Goal: Task Accomplishment & Management: Complete application form

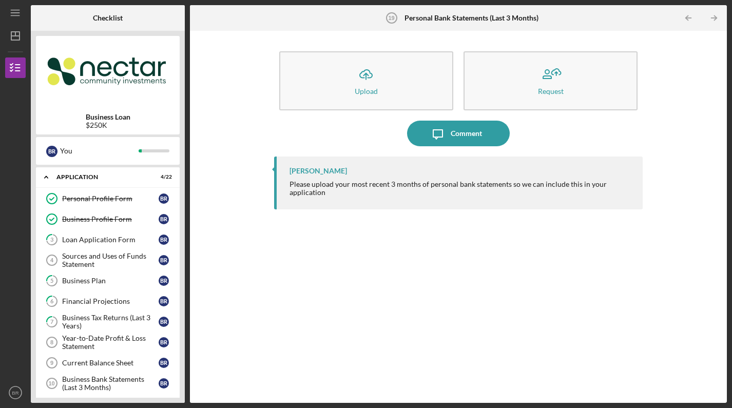
scroll to position [322, 0]
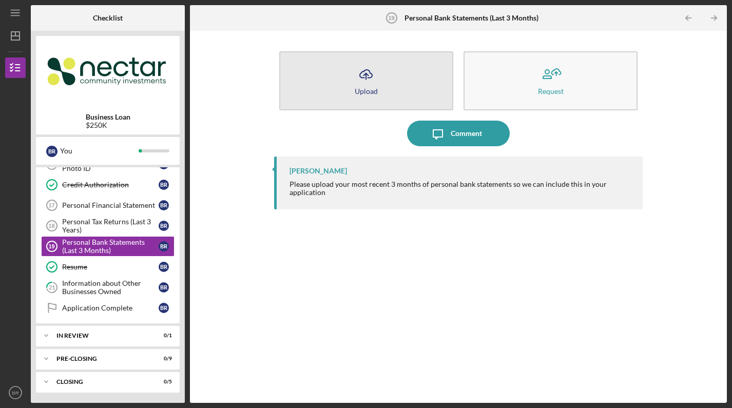
click at [371, 66] on icon "Icon/Upload" at bounding box center [366, 75] width 26 height 26
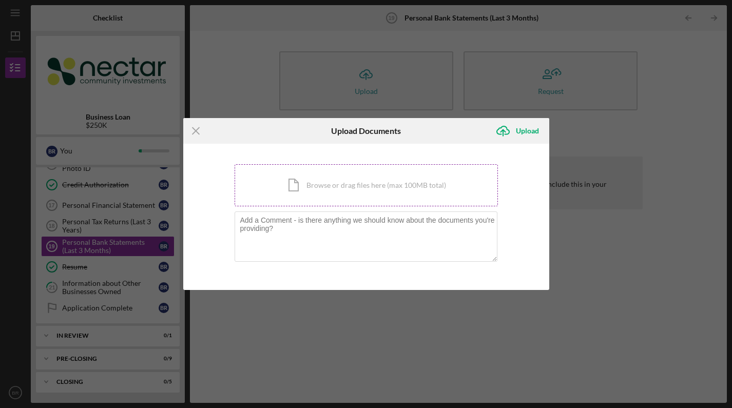
click at [331, 185] on div "Icon/Document Browse or drag files here (max 100MB total) Tap to choose files o…" at bounding box center [366, 185] width 263 height 42
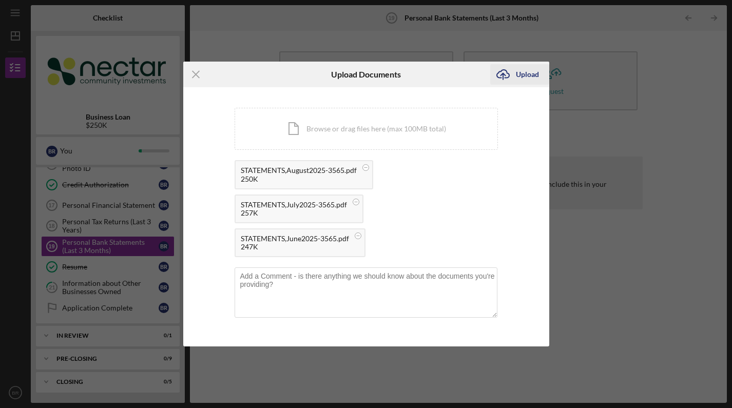
click at [530, 71] on div "Upload" at bounding box center [527, 74] width 23 height 21
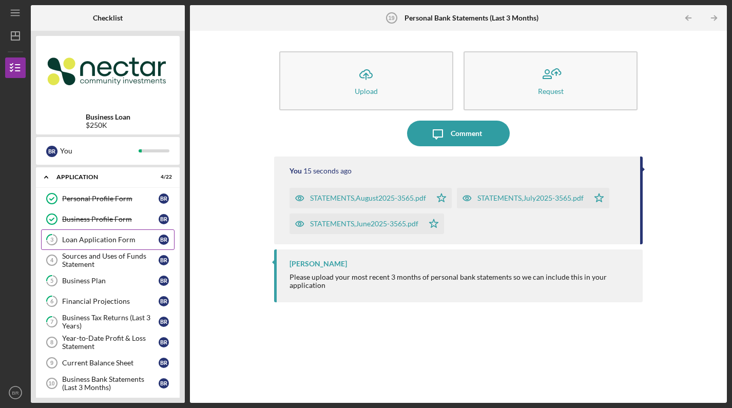
click at [134, 238] on div "Loan Application Form" at bounding box center [110, 240] width 96 height 8
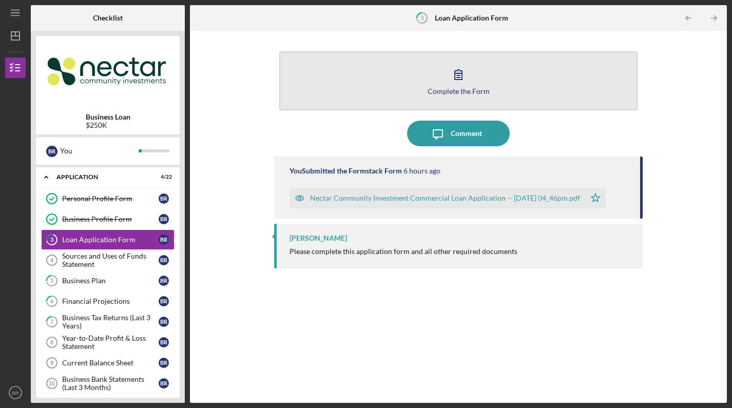
click at [455, 82] on icon "button" at bounding box center [459, 75] width 26 height 26
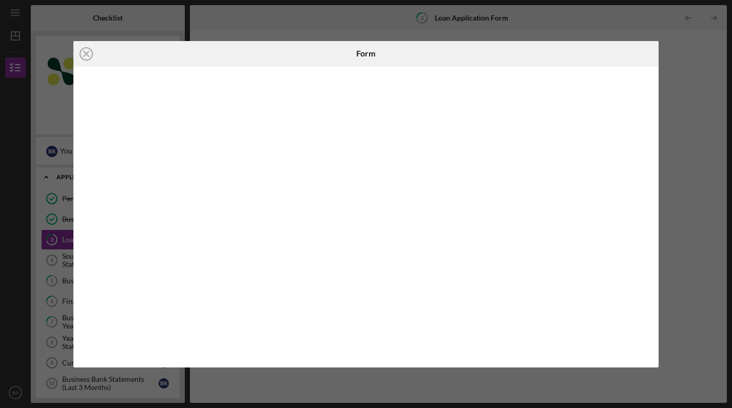
click at [679, 111] on div "Icon/Close Form" at bounding box center [366, 204] width 732 height 408
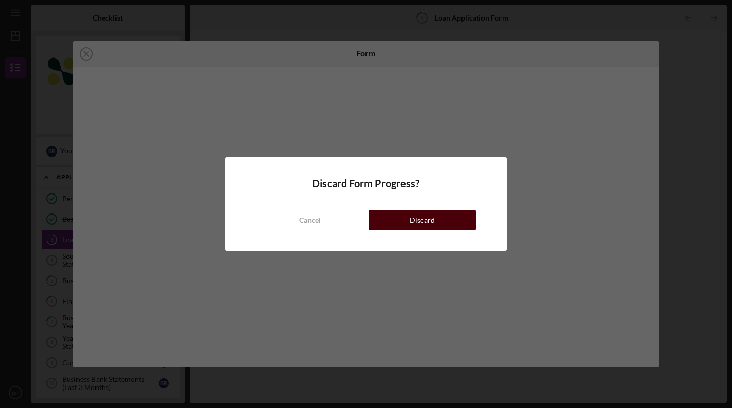
click at [421, 211] on div "Discard" at bounding box center [422, 220] width 25 height 21
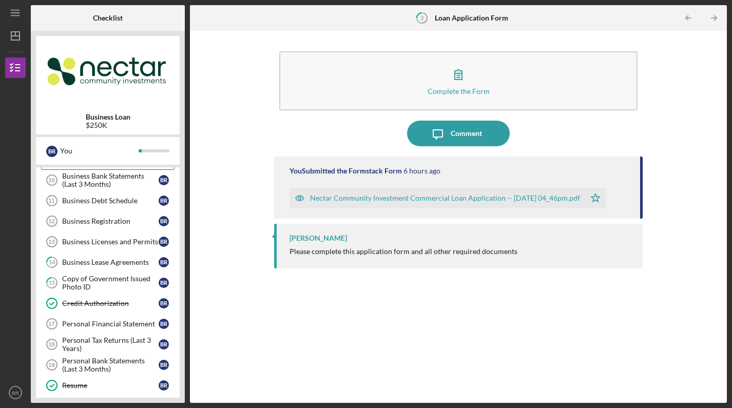
scroll to position [206, 0]
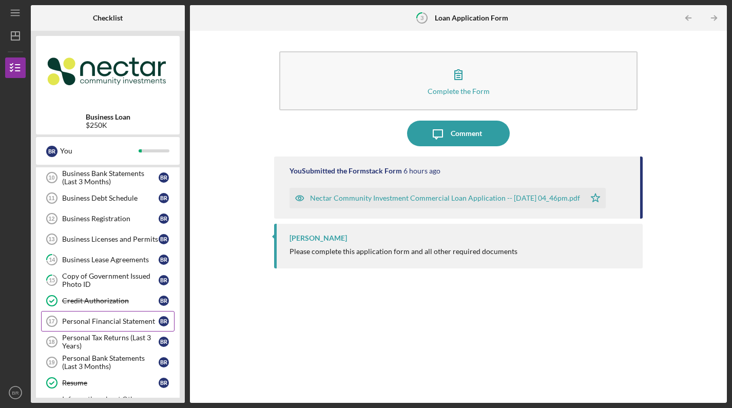
click at [123, 317] on link "Personal Financial Statement 17 Personal Financial Statement B R" at bounding box center [107, 321] width 133 height 21
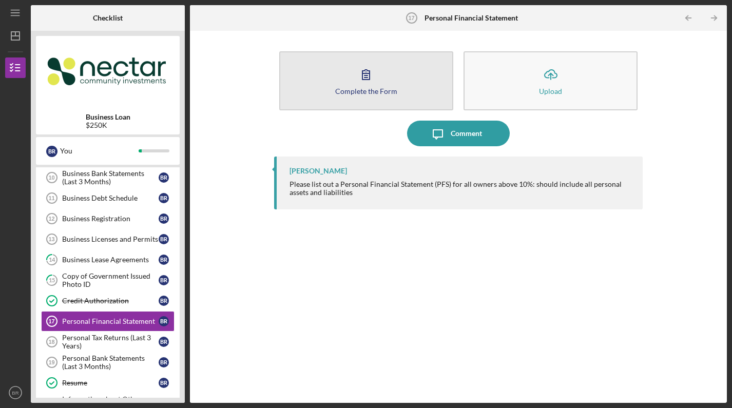
click at [383, 83] on button "Complete the Form Form" at bounding box center [366, 80] width 174 height 59
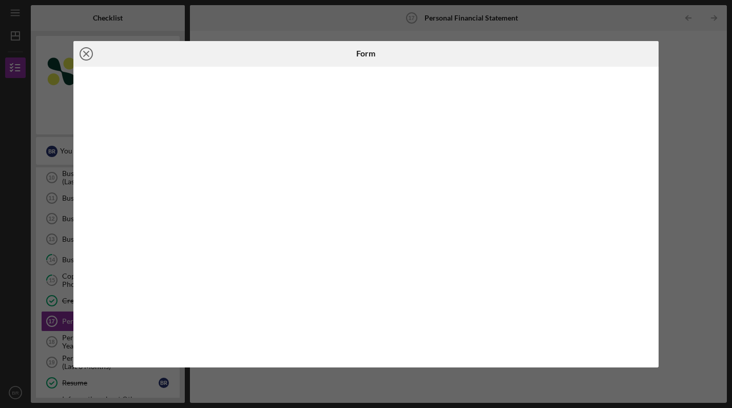
click at [86, 52] on icon "Icon/Close" at bounding box center [86, 54] width 26 height 26
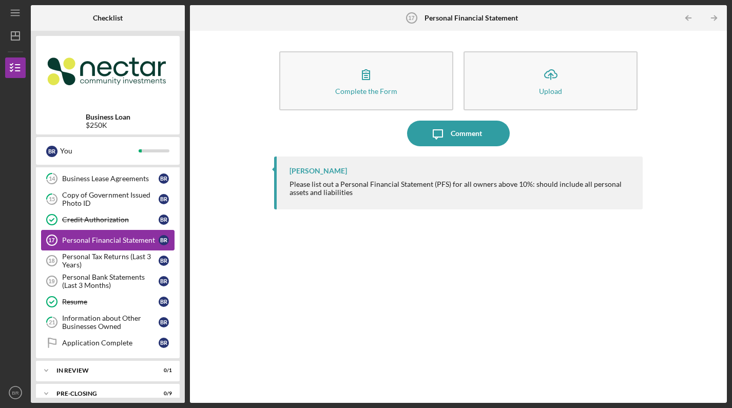
scroll to position [288, 0]
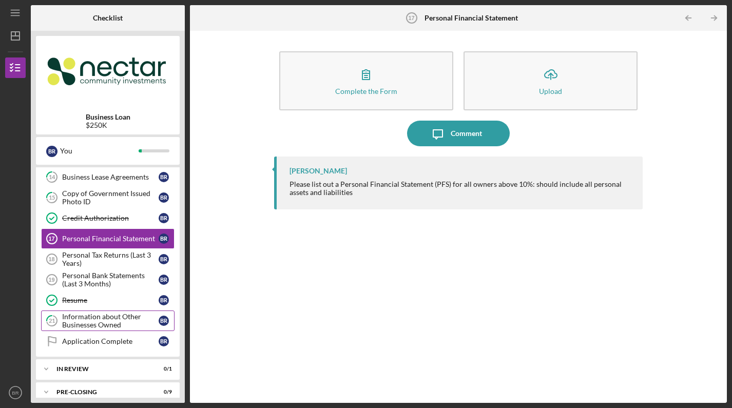
click at [121, 321] on div "Information about Other Businesses Owned" at bounding box center [110, 321] width 96 height 16
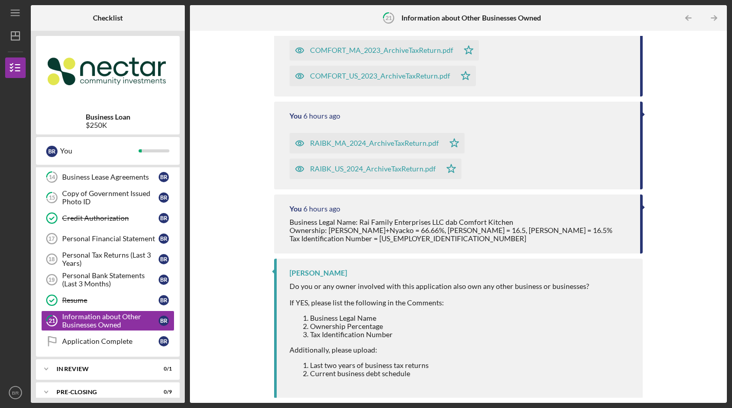
scroll to position [147, 0]
click at [95, 343] on div "Application Complete" at bounding box center [110, 341] width 96 height 8
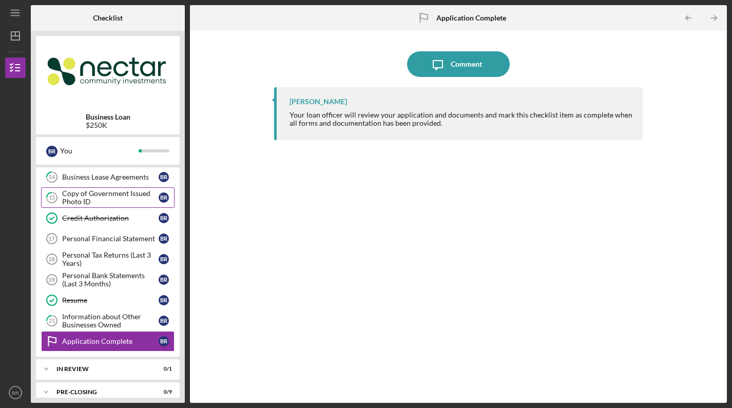
click at [132, 192] on div "Copy of Government Issued Photo ID" at bounding box center [110, 197] width 96 height 16
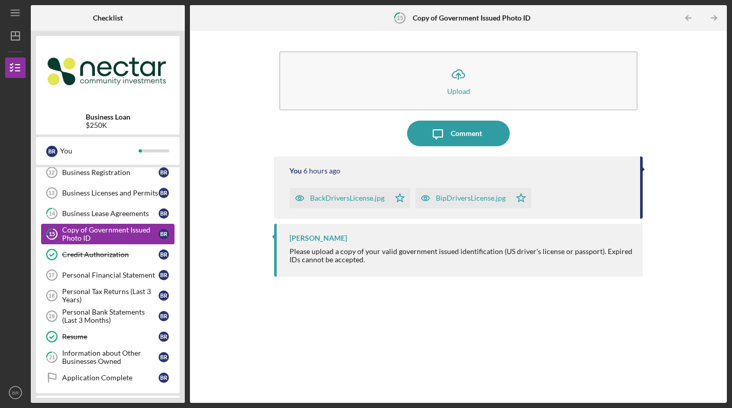
scroll to position [251, 0]
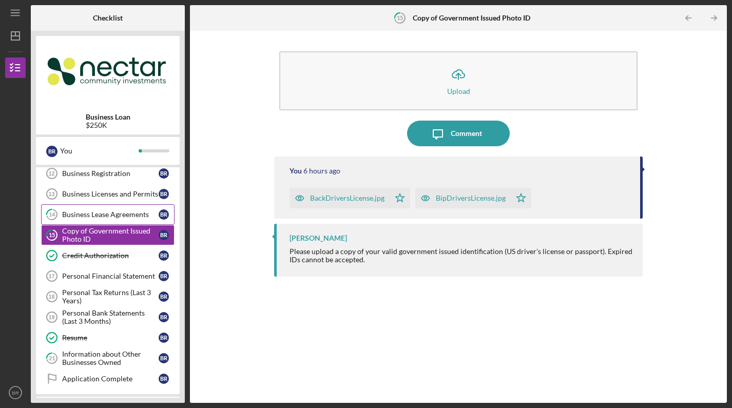
click at [125, 219] on link "14 Business Lease Agreements B R" at bounding box center [107, 214] width 133 height 21
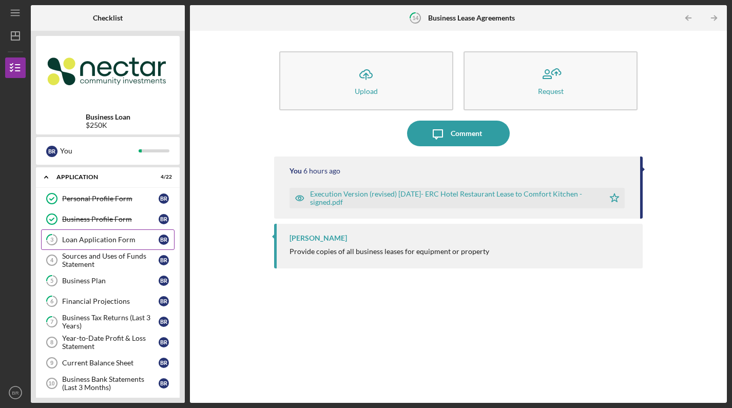
click at [96, 244] on link "3 Loan Application Form B R" at bounding box center [107, 239] width 133 height 21
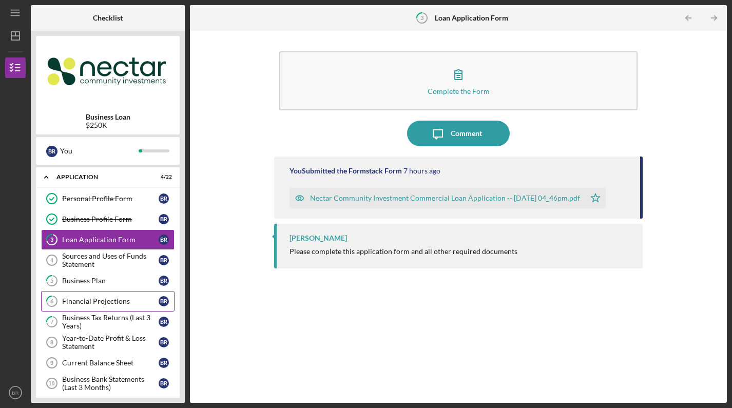
click at [115, 301] on div "Financial Projections" at bounding box center [110, 301] width 96 height 8
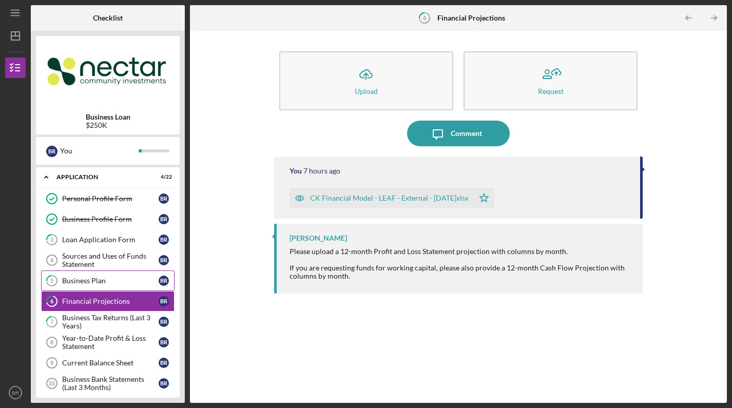
click at [119, 286] on link "5 Business [MEDICAL_DATA] R" at bounding box center [107, 280] width 133 height 21
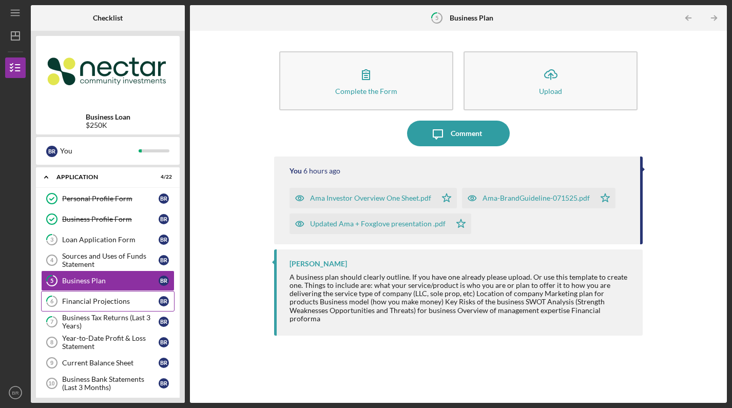
click at [110, 302] on div "Financial Projections" at bounding box center [110, 301] width 96 height 8
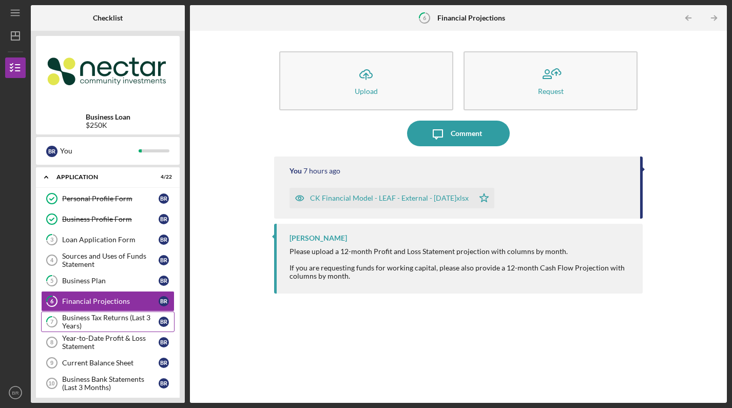
click at [122, 317] on div "Business Tax Returns (Last 3 Years)" at bounding box center [110, 322] width 96 height 16
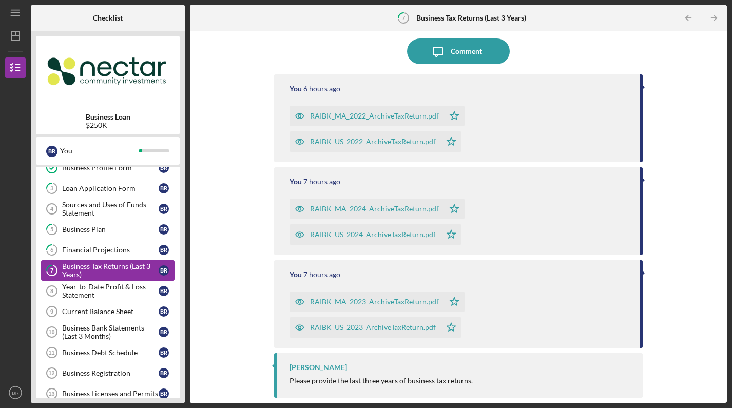
scroll to position [52, 0]
click at [117, 330] on div "Business Bank Statements (Last 3 Months)" at bounding box center [110, 331] width 96 height 16
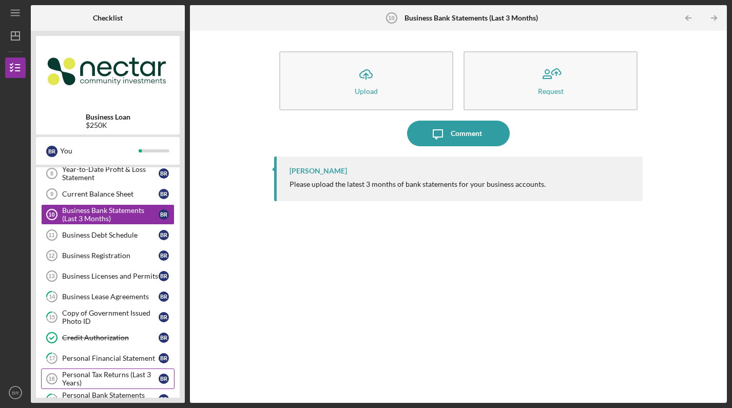
scroll to position [159, 0]
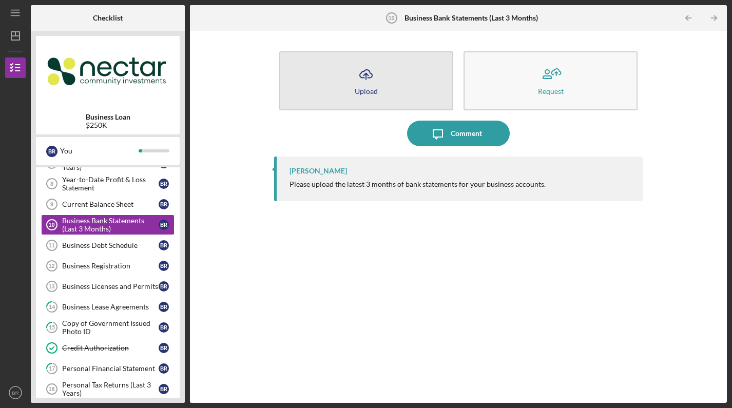
click at [372, 75] on icon "Icon/Upload" at bounding box center [366, 75] width 26 height 26
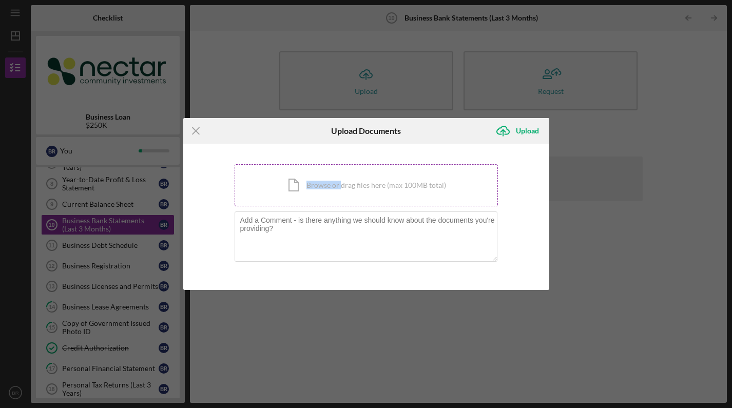
click at [340, 180] on div "Icon/Document Browse or drag files here (max 100MB total) Tap to choose files o…" at bounding box center [366, 185] width 263 height 42
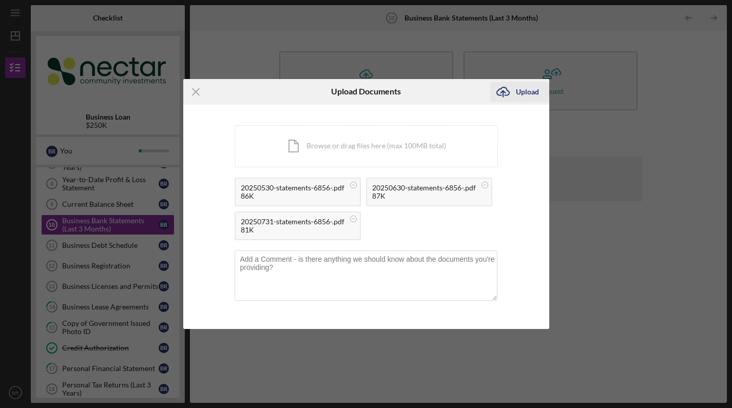
click at [527, 82] on div "Upload" at bounding box center [527, 92] width 23 height 21
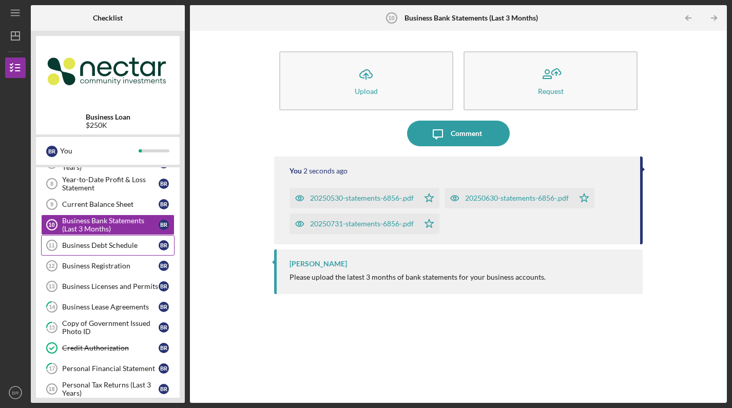
click at [102, 243] on div "Business Debt Schedule" at bounding box center [110, 245] width 96 height 8
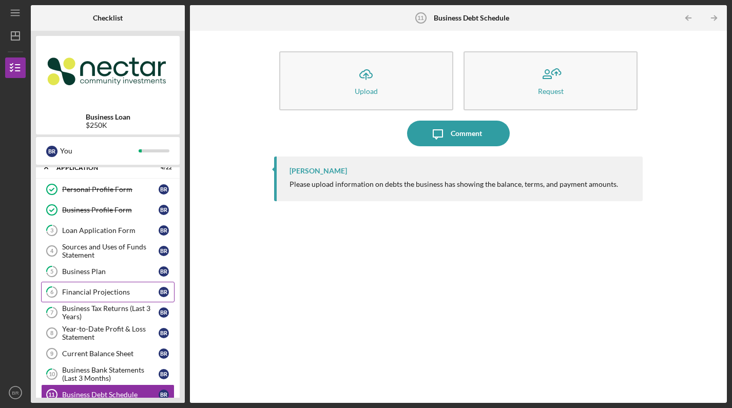
scroll to position [7, 0]
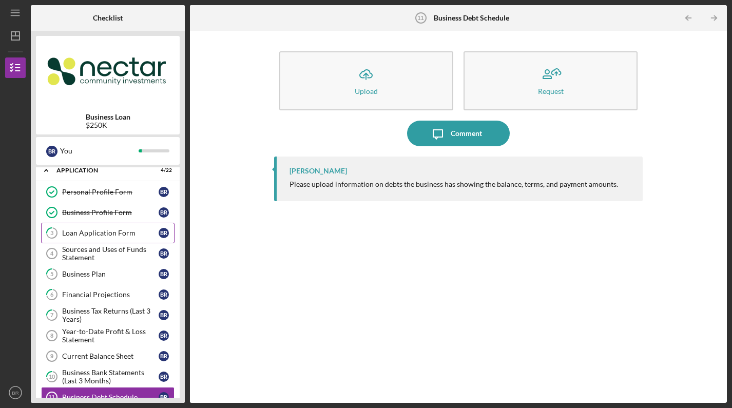
click at [122, 232] on div "Loan Application Form" at bounding box center [110, 233] width 96 height 8
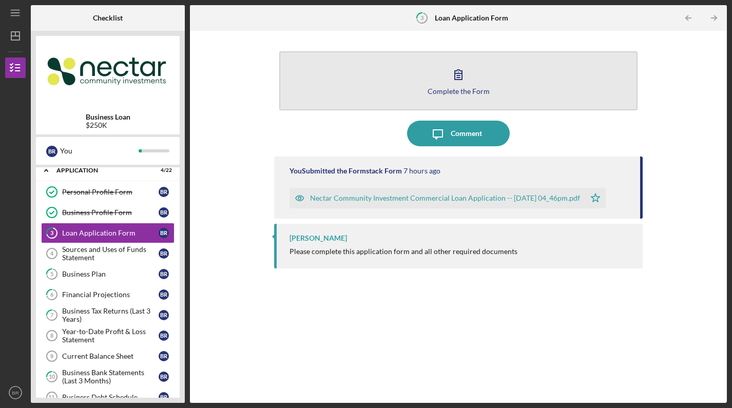
click at [452, 78] on icon "button" at bounding box center [459, 75] width 26 height 26
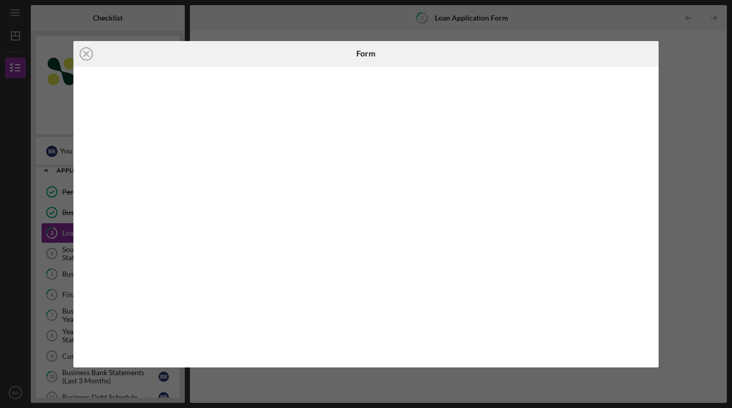
click at [669, 172] on div "Icon/Close Form" at bounding box center [366, 204] width 732 height 408
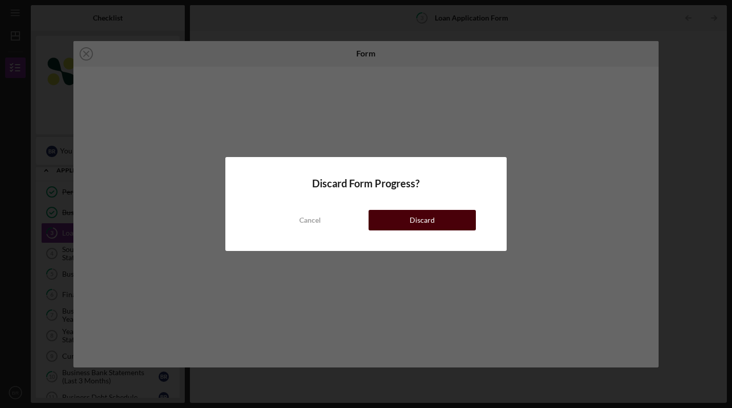
click at [415, 226] on div "Discard" at bounding box center [422, 220] width 25 height 21
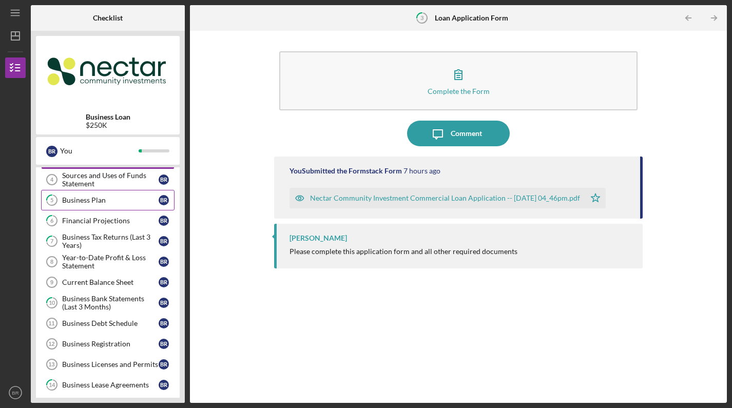
scroll to position [86, 0]
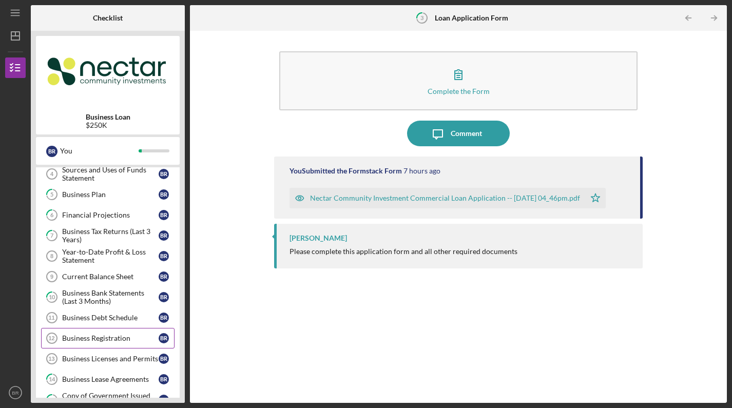
click at [118, 341] on div "Business Registration" at bounding box center [110, 338] width 96 height 8
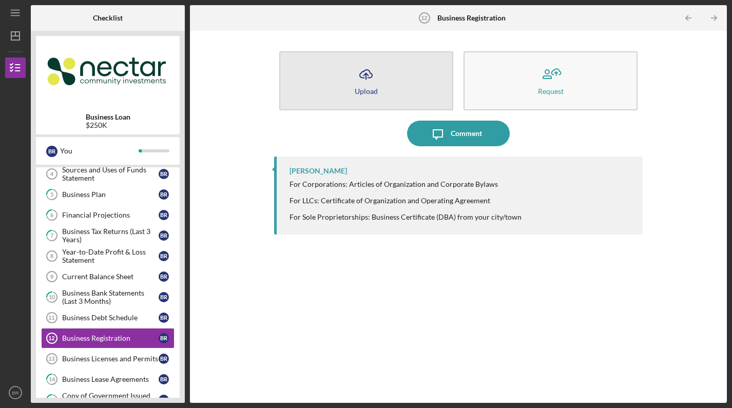
click at [376, 82] on icon "Icon/Upload" at bounding box center [366, 75] width 26 height 26
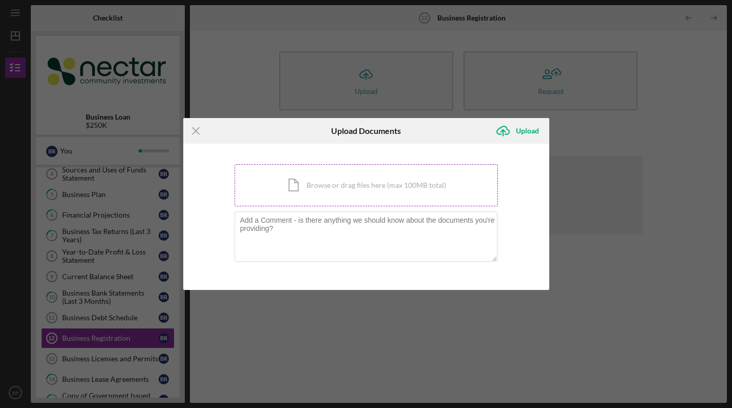
click at [352, 189] on div "Icon/Document Browse or drag files here (max 100MB total) Tap to choose files o…" at bounding box center [366, 185] width 263 height 42
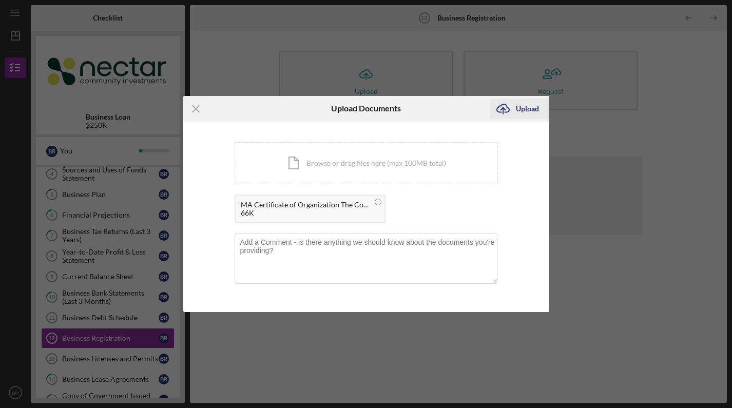
click at [530, 113] on div "Upload" at bounding box center [527, 109] width 23 height 21
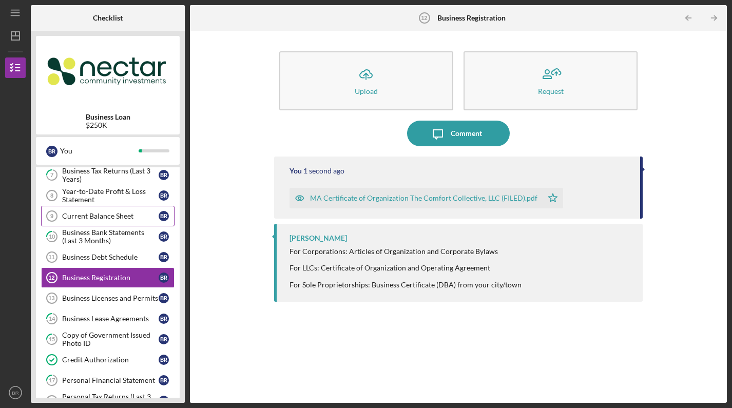
scroll to position [150, 0]
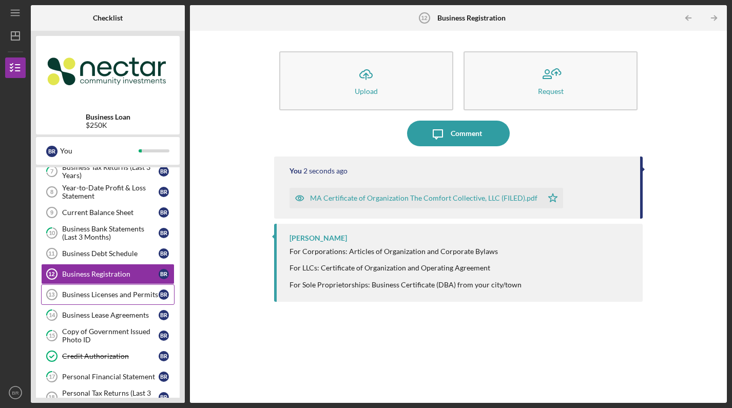
click at [115, 294] on div "Business Licenses and Permits" at bounding box center [110, 295] width 96 height 8
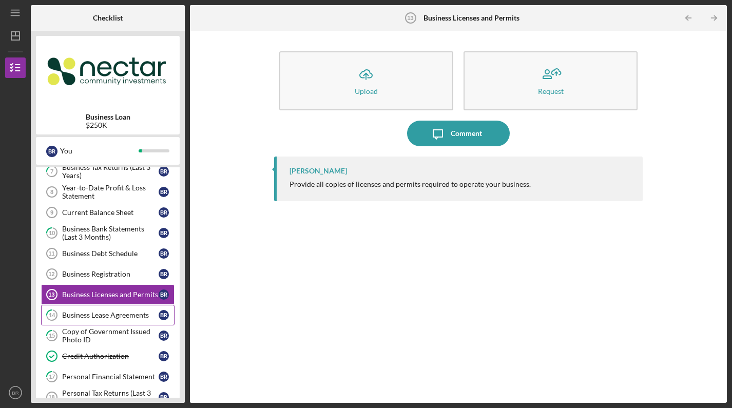
click at [125, 316] on div "Business Lease Agreements" at bounding box center [110, 315] width 96 height 8
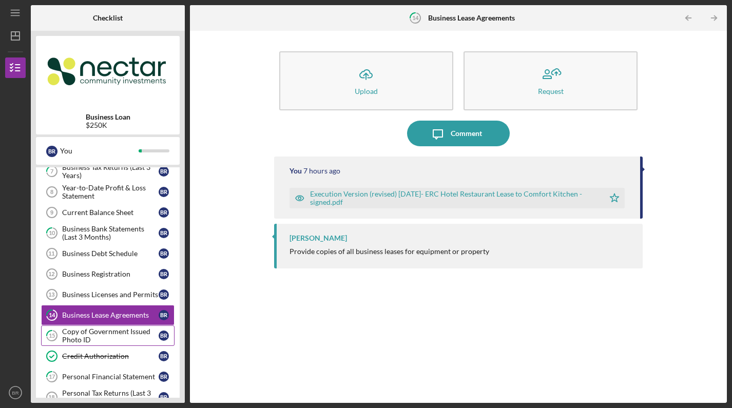
click at [106, 337] on div "Copy of Government Issued Photo ID" at bounding box center [110, 335] width 96 height 16
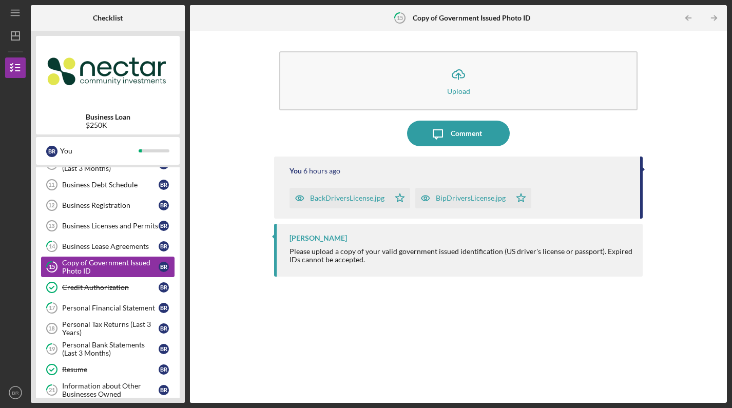
scroll to position [221, 0]
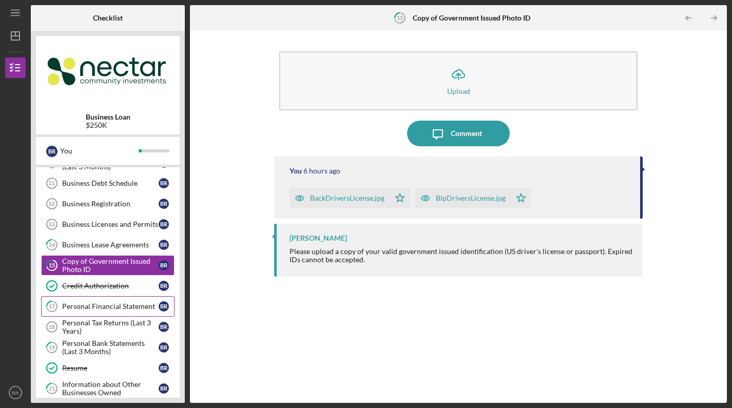
click at [132, 306] on div "Personal Financial Statement" at bounding box center [110, 306] width 96 height 8
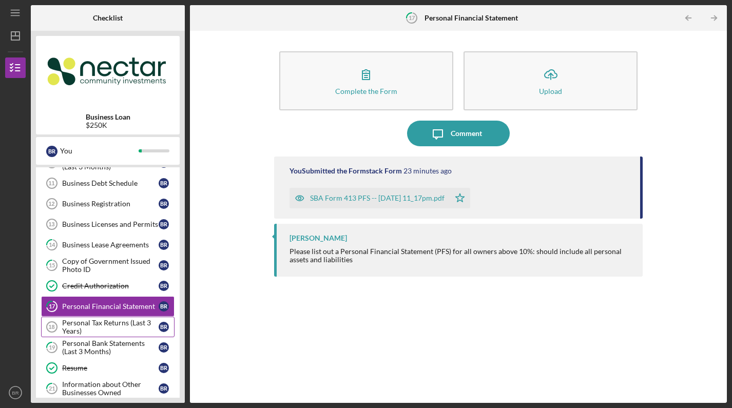
click at [120, 327] on div "Personal Tax Returns (Last 3 Years)" at bounding box center [110, 327] width 96 height 16
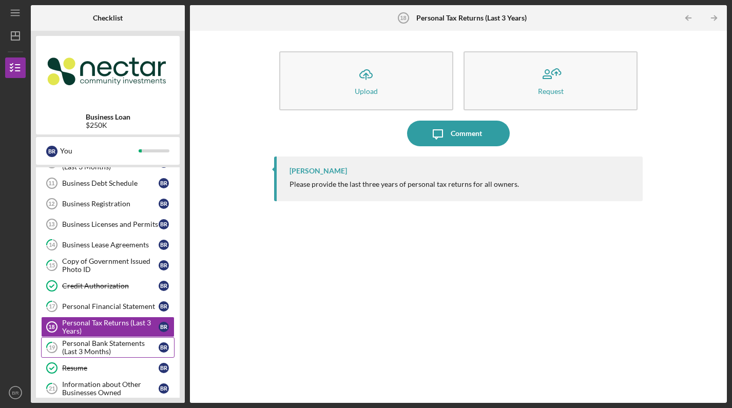
click at [114, 346] on div "Personal Bank Statements (Last 3 Months)" at bounding box center [110, 347] width 96 height 16
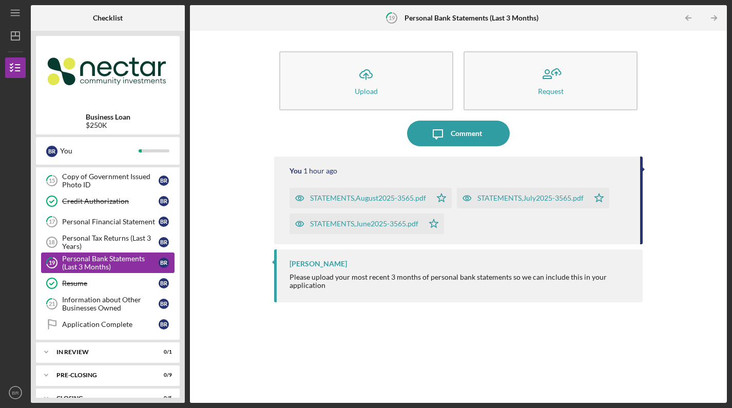
scroll to position [308, 0]
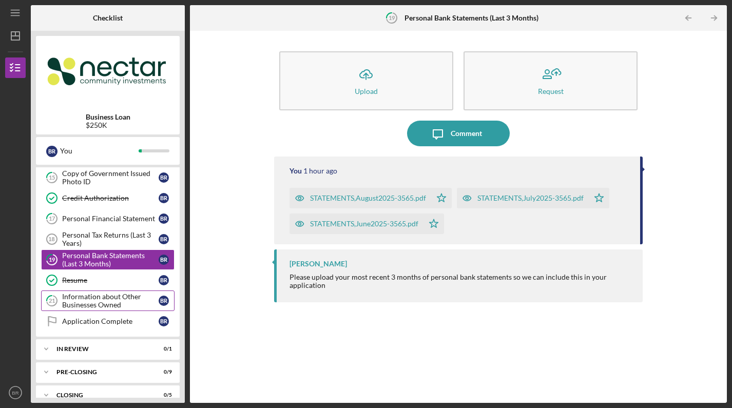
click at [130, 304] on div "Information about Other Businesses Owned" at bounding box center [110, 301] width 96 height 16
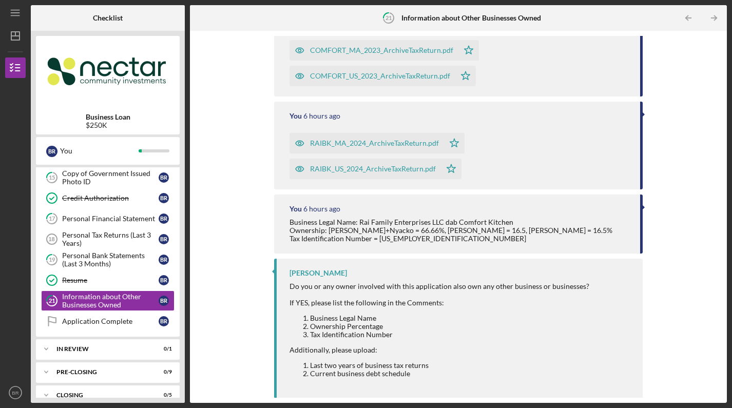
scroll to position [147, 0]
click at [114, 326] on link "Application Complete Application Complete B R" at bounding box center [107, 321] width 133 height 21
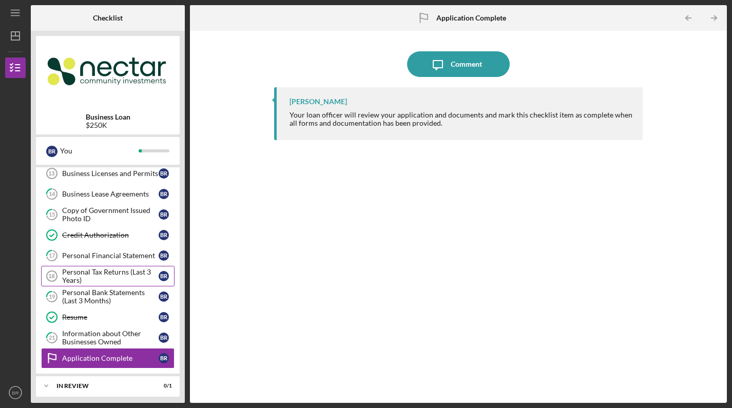
scroll to position [305, 0]
